Goal: Contribute content

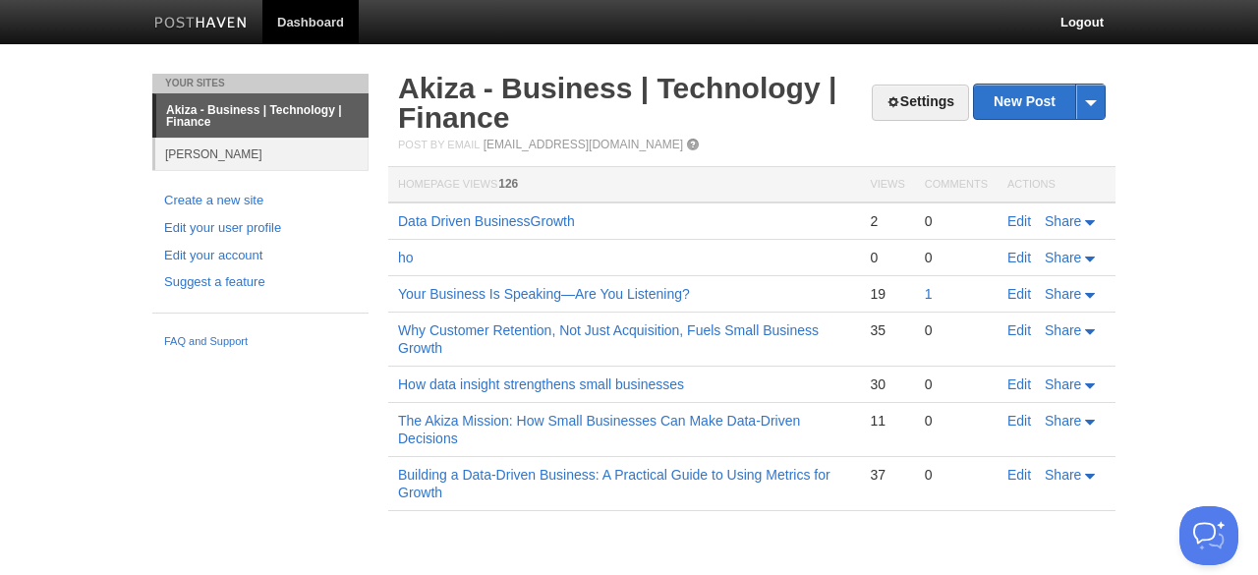
click at [1020, 230] on td "Edit Share" at bounding box center [1056, 220] width 118 height 37
click at [1022, 220] on link "Edit" at bounding box center [1019, 221] width 24 height 16
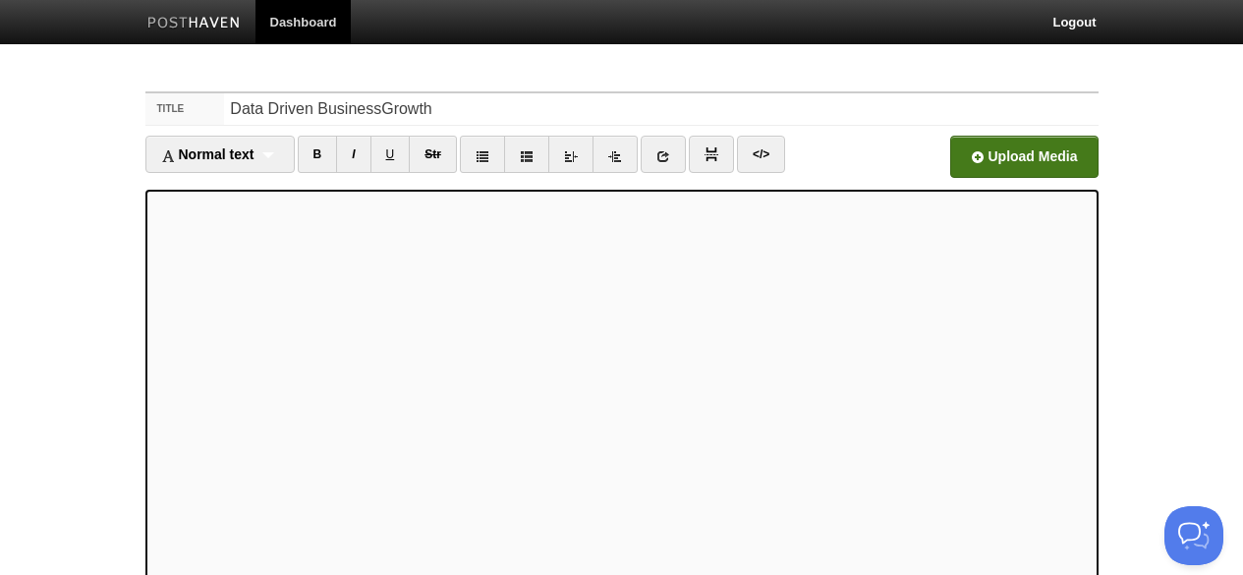
click at [986, 151] on input "file" at bounding box center [431, 162] width 1488 height 100
click at [475, 106] on input "Data Driven BusinessGrowth" at bounding box center [661, 108] width 874 height 31
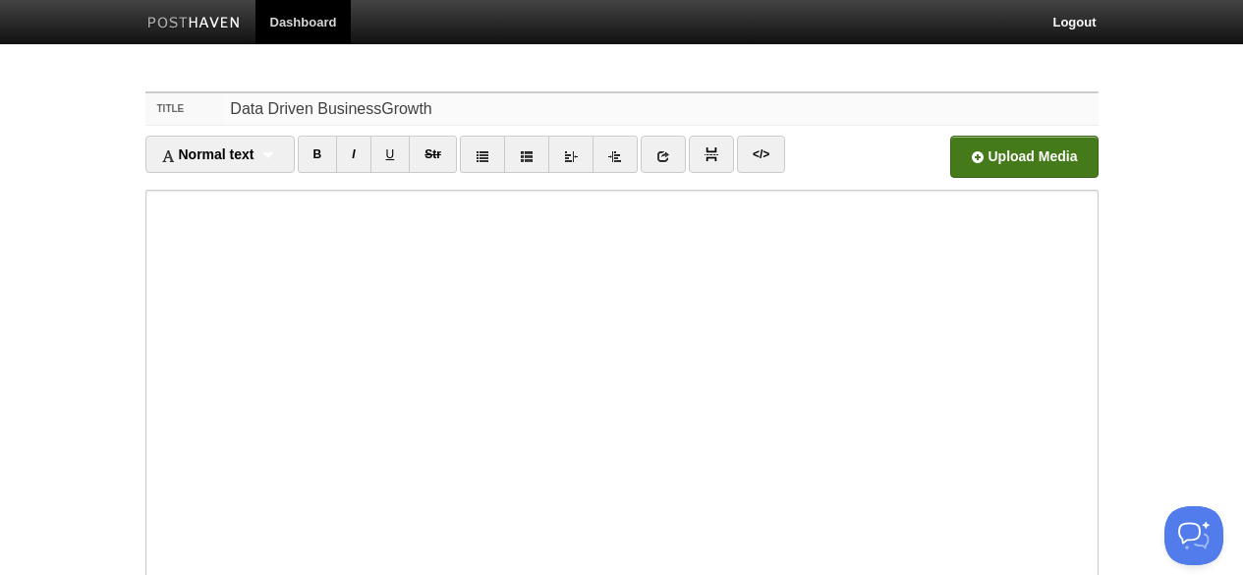
click at [456, 105] on input "Data Driven BusinessGrowth" at bounding box center [661, 108] width 874 height 31
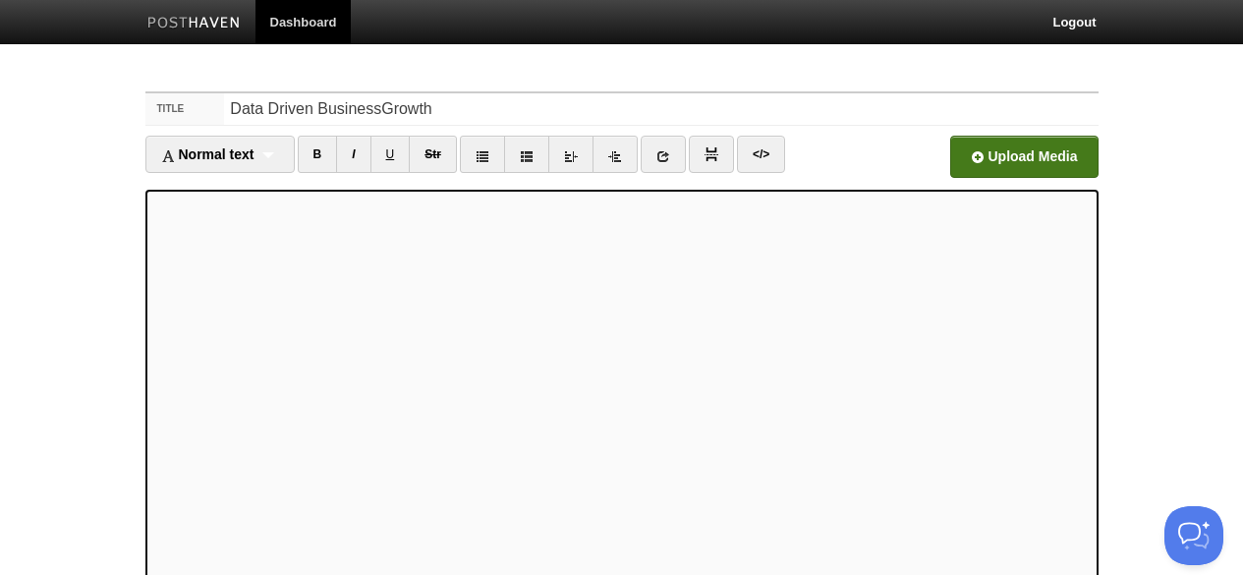
click at [1011, 170] on input "file" at bounding box center [431, 162] width 1488 height 100
click at [470, 111] on input "Data Driven BusinessGrowth" at bounding box center [661, 108] width 874 height 31
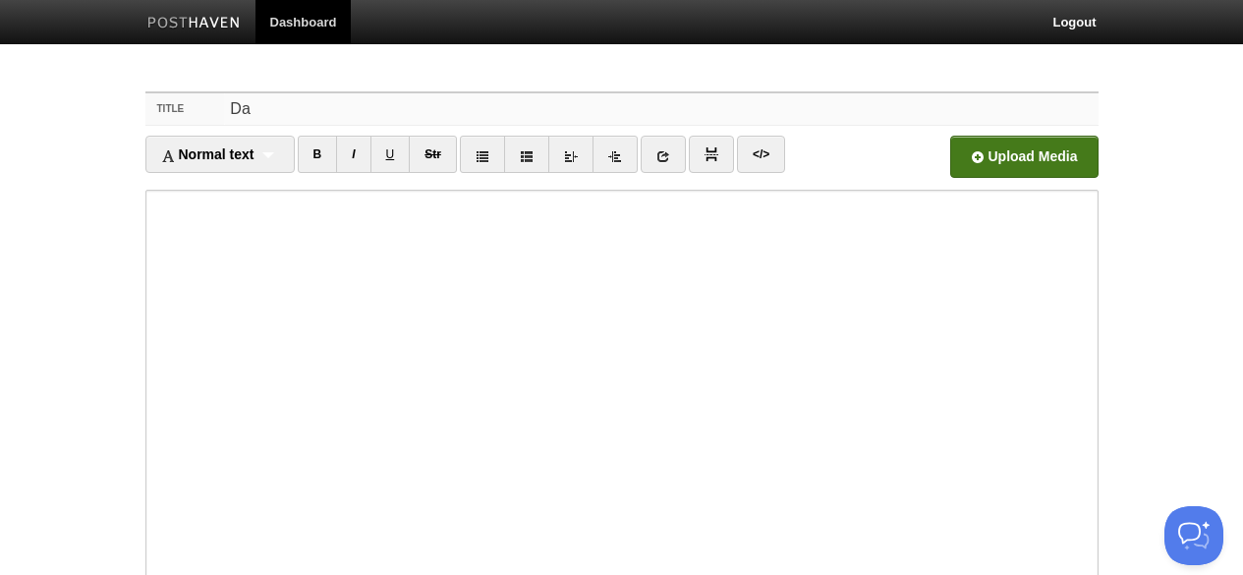
type input "D"
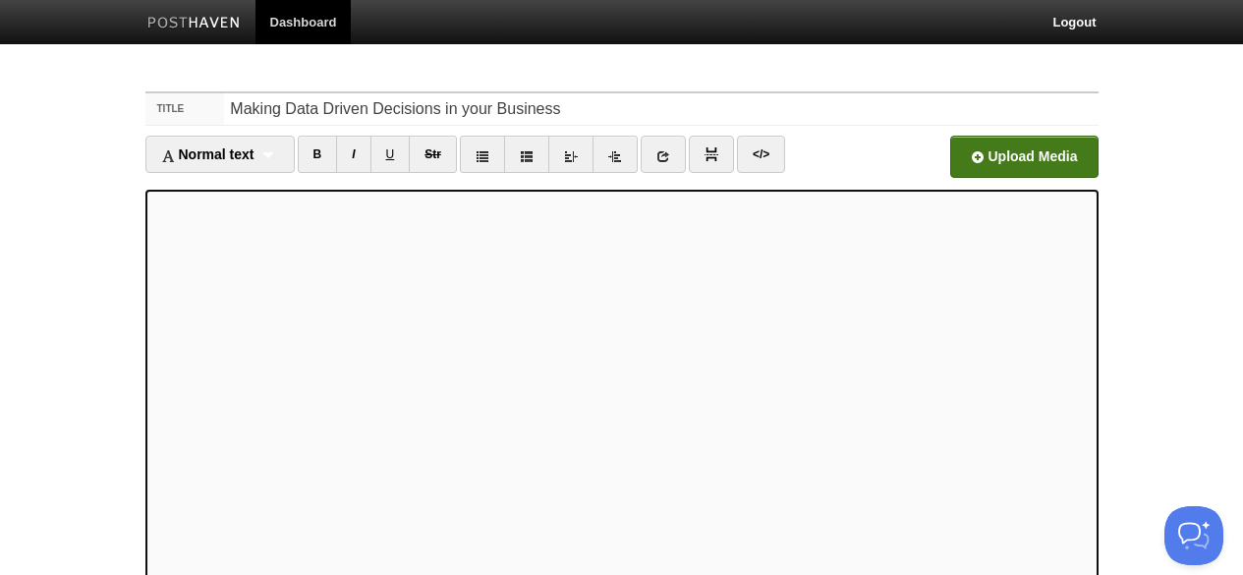
scroll to position [80, 0]
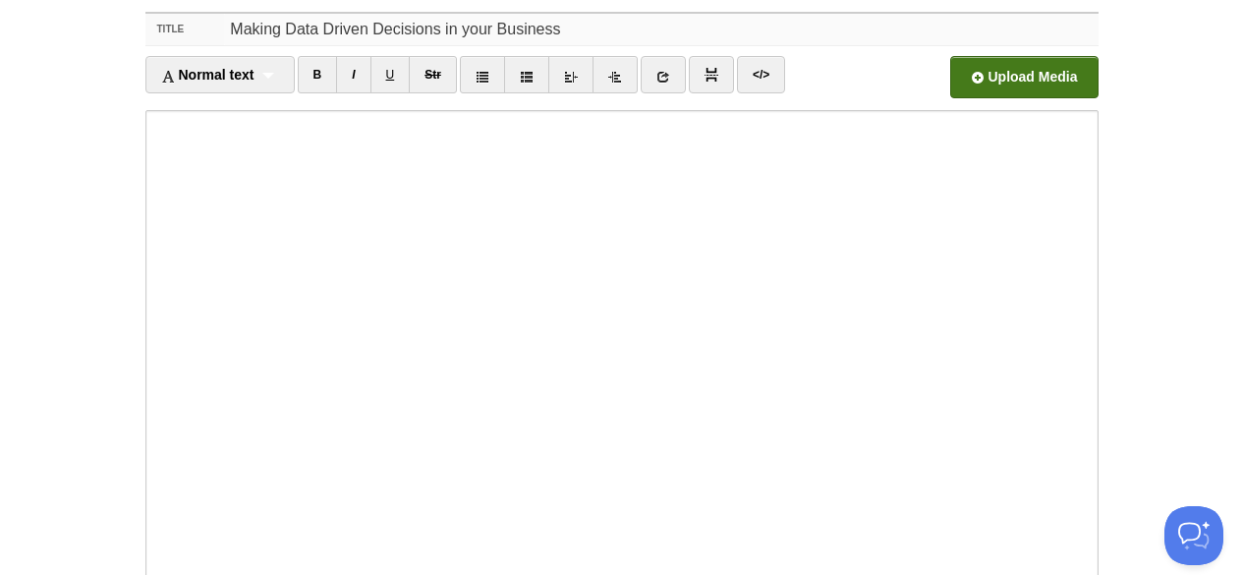
click at [599, 19] on input "Making Data Driven Decisions in your Business" at bounding box center [661, 29] width 874 height 31
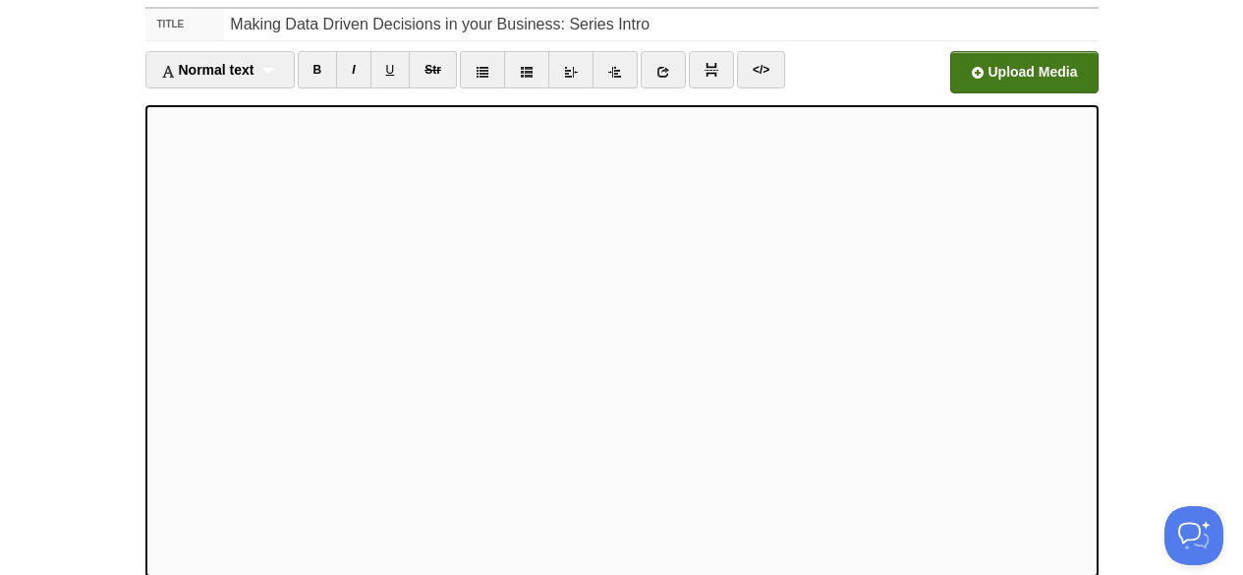
scroll to position [0, 0]
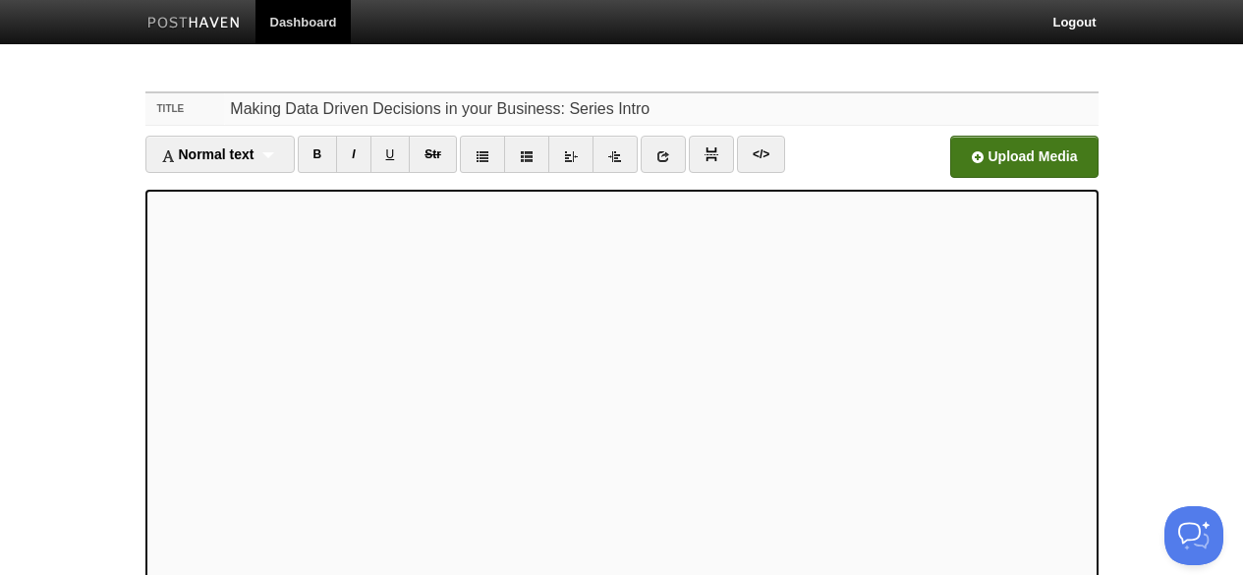
click at [658, 108] on input "Making Data Driven Decisions in your Business: Series Intro" at bounding box center [661, 108] width 874 height 31
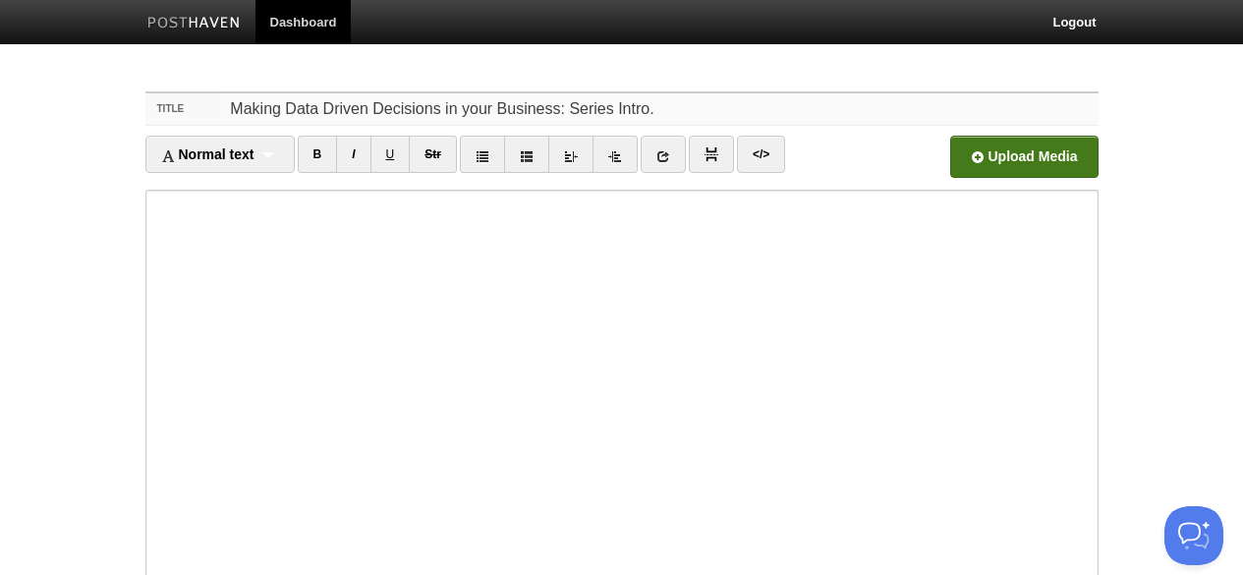
type input "Making Data Driven Decisions in your Business: Series Intro."
click at [150, 294] on iframe at bounding box center [621, 426] width 953 height 472
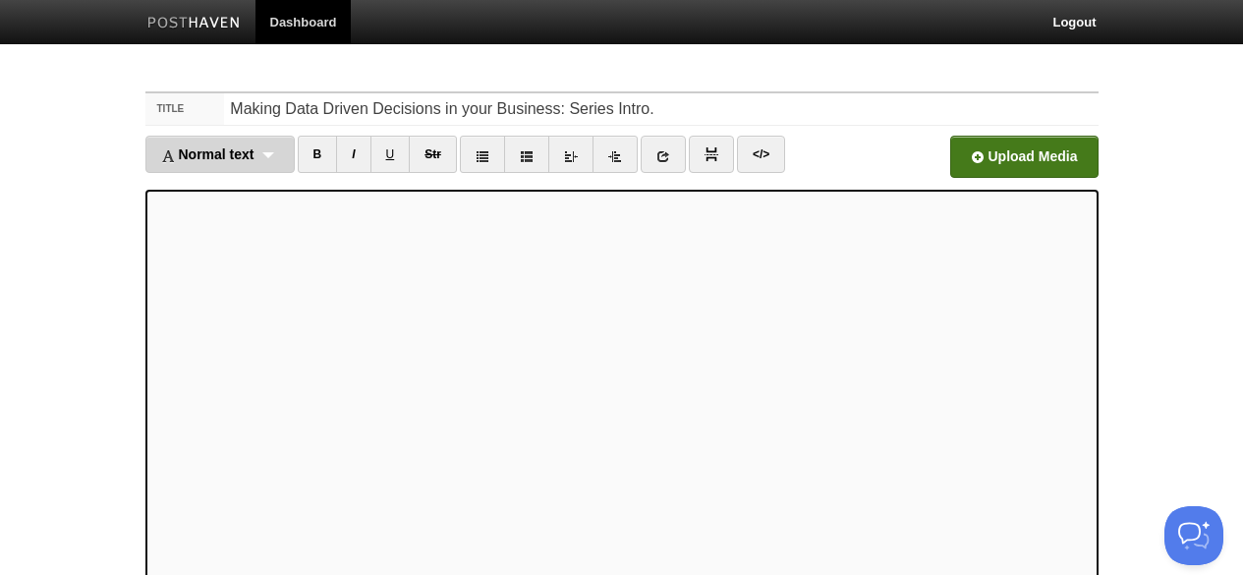
click at [227, 147] on span "Normal text" at bounding box center [207, 154] width 93 height 16
click at [216, 180] on link "Normal text" at bounding box center [219, 188] width 147 height 29
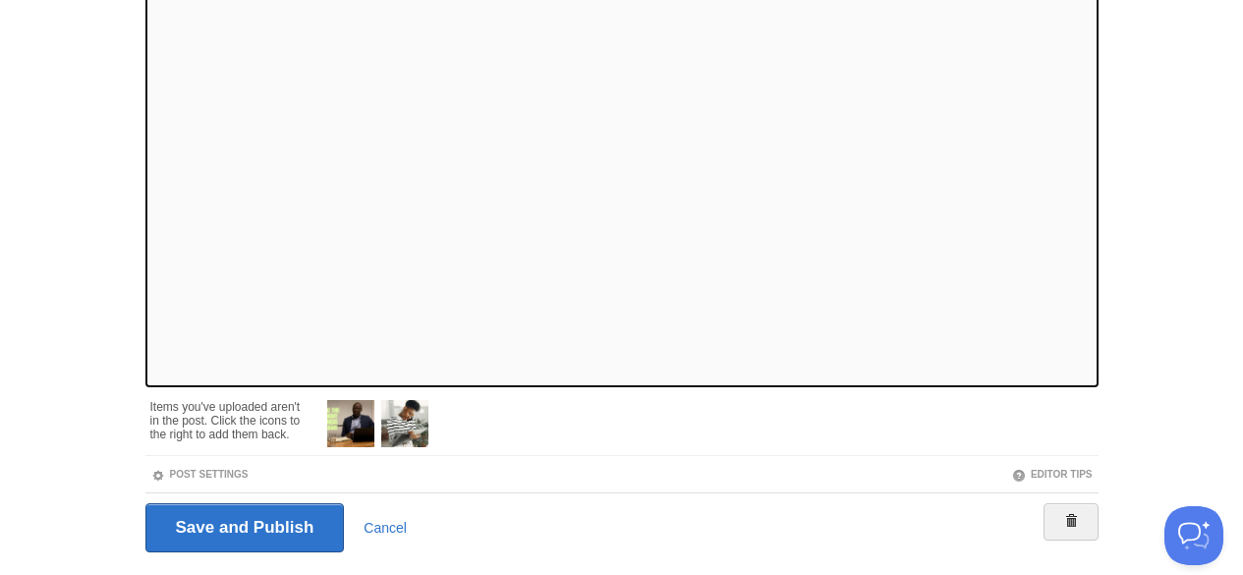
scroll to position [324, 0]
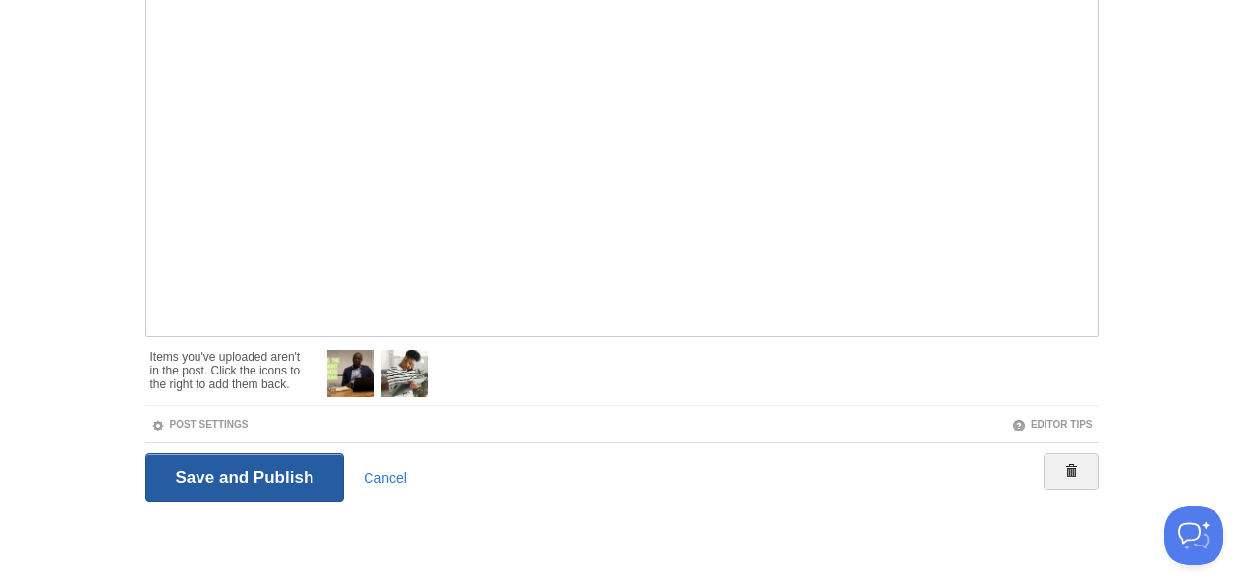
click at [283, 478] on input "Save and Publish" at bounding box center [244, 477] width 199 height 49
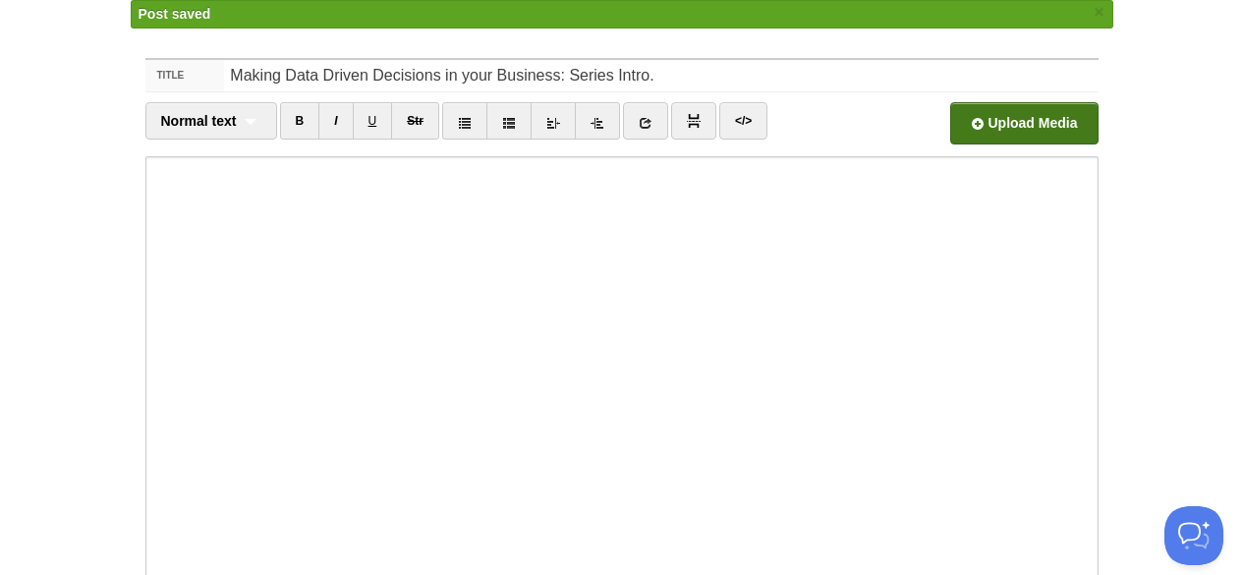
scroll to position [34, 0]
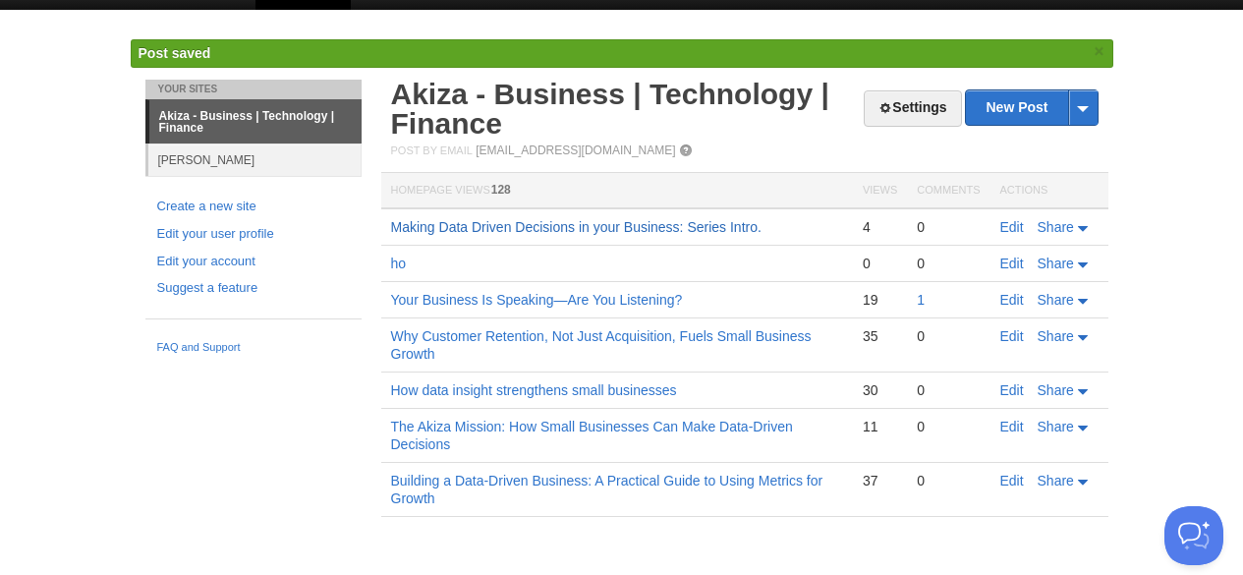
click at [662, 224] on link "Making Data Driven Decisions in your Business: Series Intro." at bounding box center [576, 227] width 370 height 16
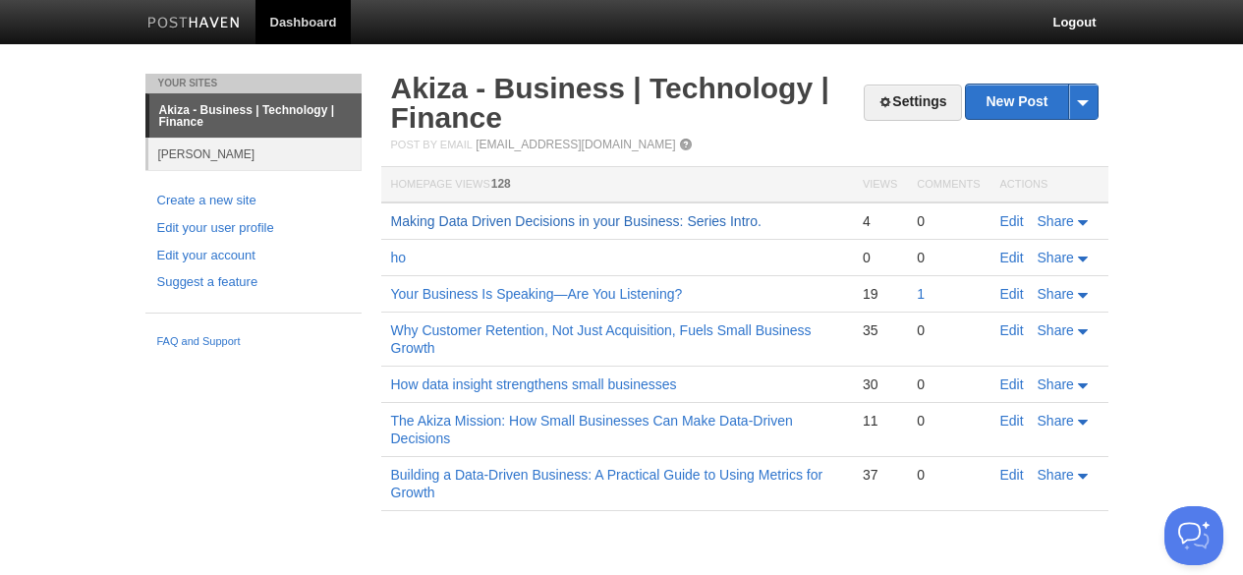
scroll to position [0, 0]
click at [1017, 216] on link "Edit" at bounding box center [1019, 221] width 24 height 16
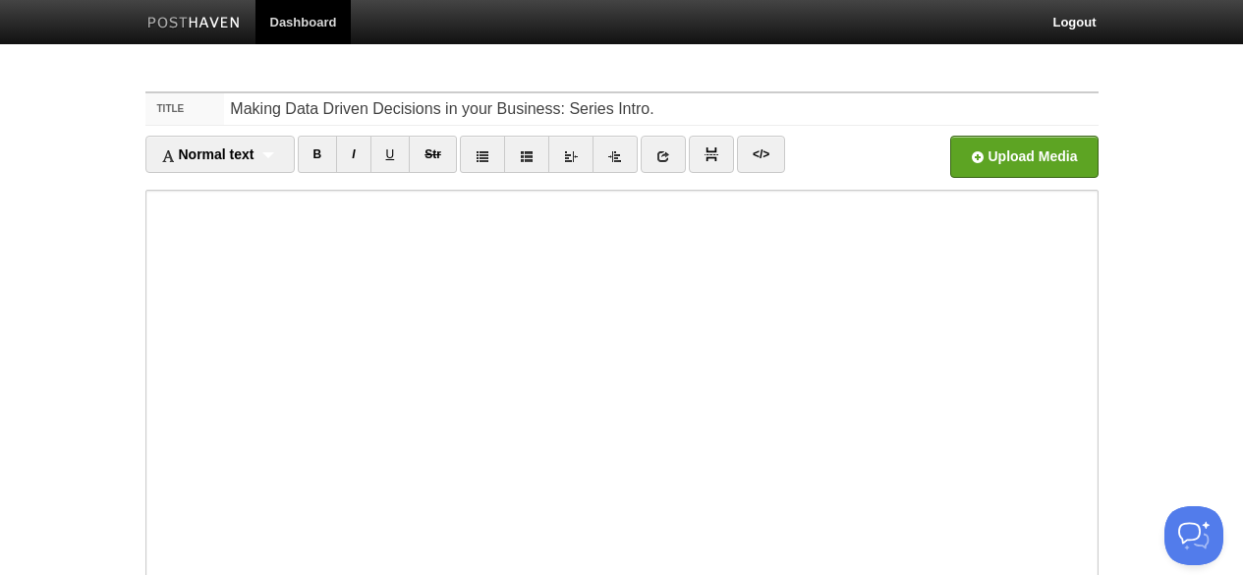
click at [146, 443] on iframe at bounding box center [621, 426] width 953 height 472
click at [150, 448] on iframe at bounding box center [621, 426] width 953 height 472
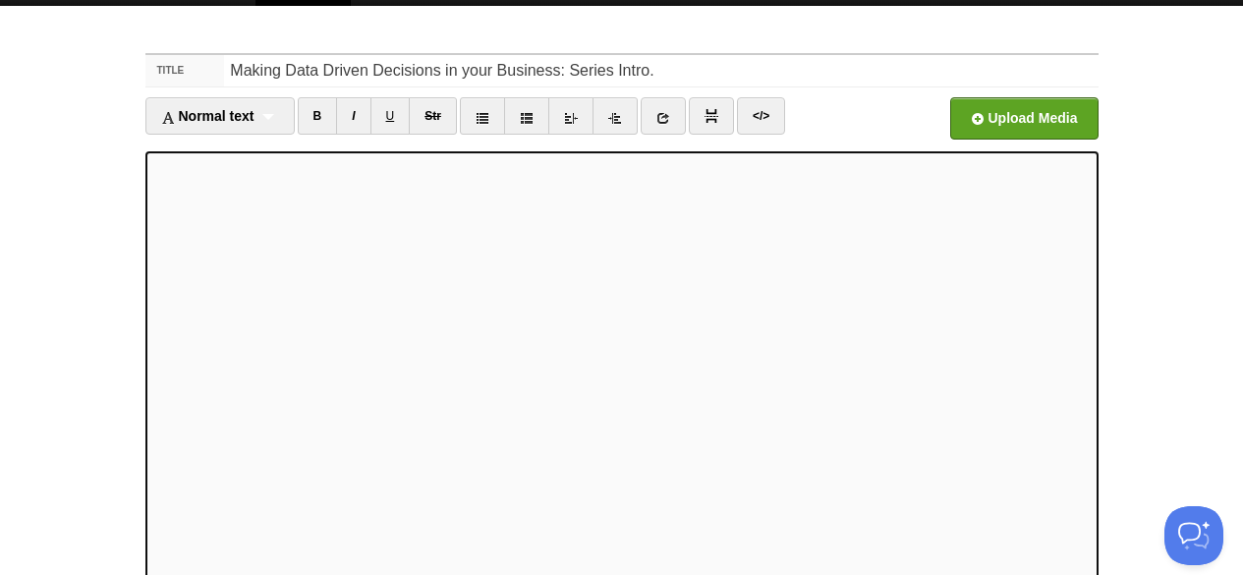
scroll to position [324, 0]
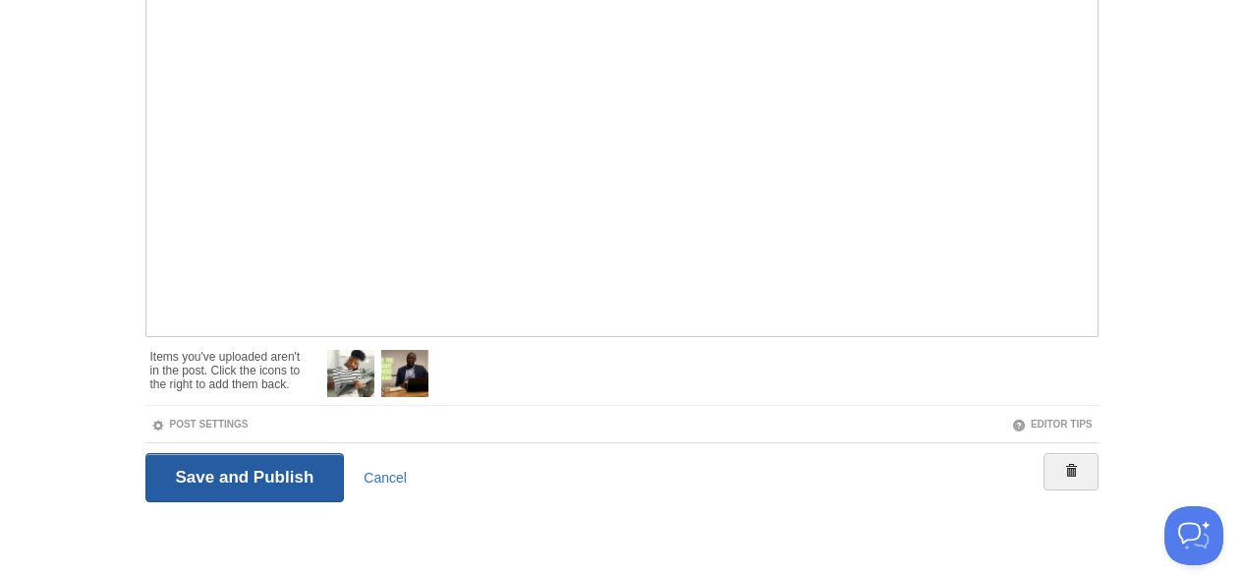
click at [277, 479] on input "Save and Publish" at bounding box center [244, 477] width 199 height 49
